Goal: Information Seeking & Learning: Learn about a topic

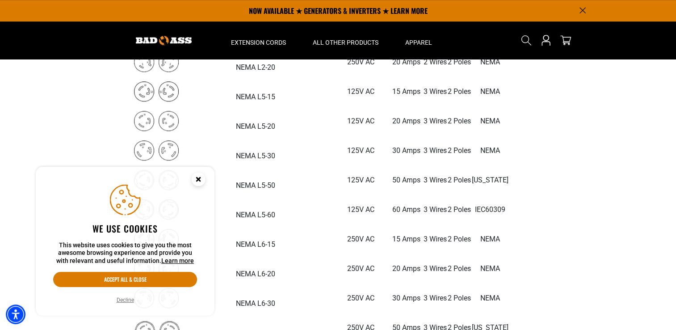
scroll to position [580, 0]
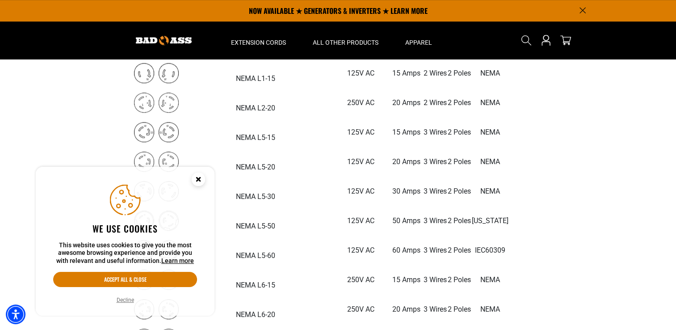
click at [174, 261] on link "Learn more" at bounding box center [177, 260] width 33 height 7
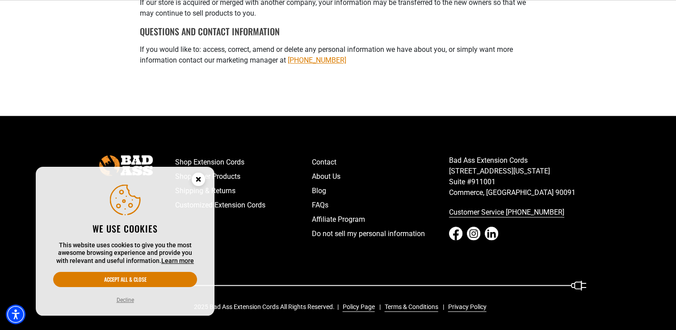
click at [123, 301] on button "Decline" at bounding box center [125, 299] width 23 height 9
